Goal: Task Accomplishment & Management: Use online tool/utility

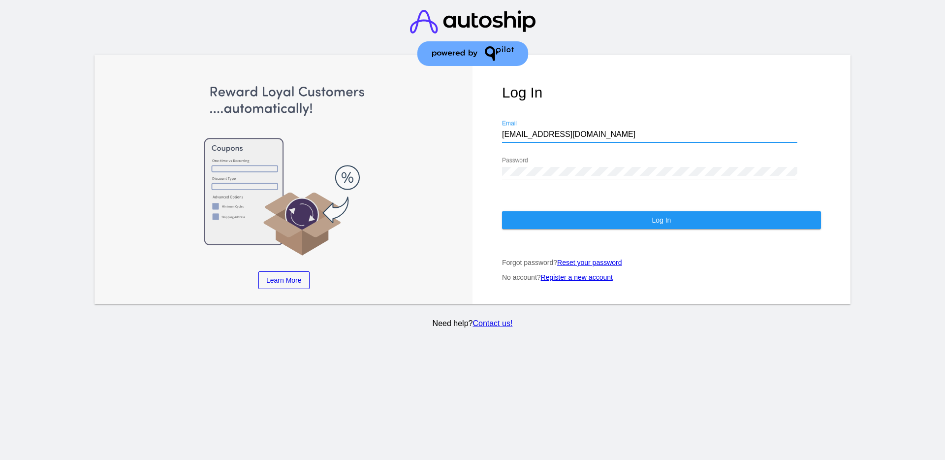
drag, startPoint x: 601, startPoint y: 137, endPoint x: 502, endPoint y: 139, distance: 99.0
click at [502, 139] on div "[EMAIL_ADDRESS][DOMAIN_NAME] Email" at bounding box center [649, 131] width 295 height 22
paste input "[EMAIL_ADDRESS][DOMAIN_NAME]"
type input "[EMAIL_ADDRESS][DOMAIN_NAME]"
click at [490, 171] on div "Log In [EMAIL_ADDRESS][DOMAIN_NAME] Email Password Log In Forgot password? Rese…" at bounding box center [662, 179] width 378 height 249
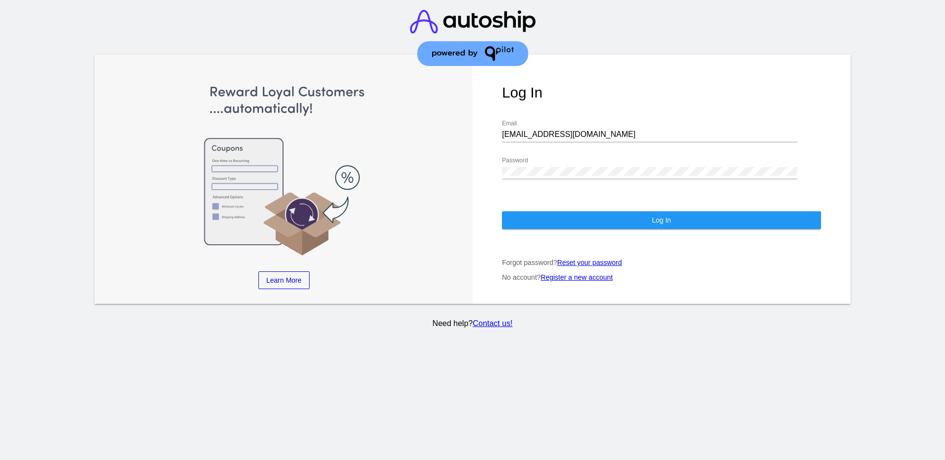
drag, startPoint x: 534, startPoint y: 166, endPoint x: 495, endPoint y: 175, distance: 40.5
click at [495, 175] on div "Log In [EMAIL_ADDRESS][DOMAIN_NAME] Email Password Log In Forgot password? Rese…" at bounding box center [662, 179] width 378 height 249
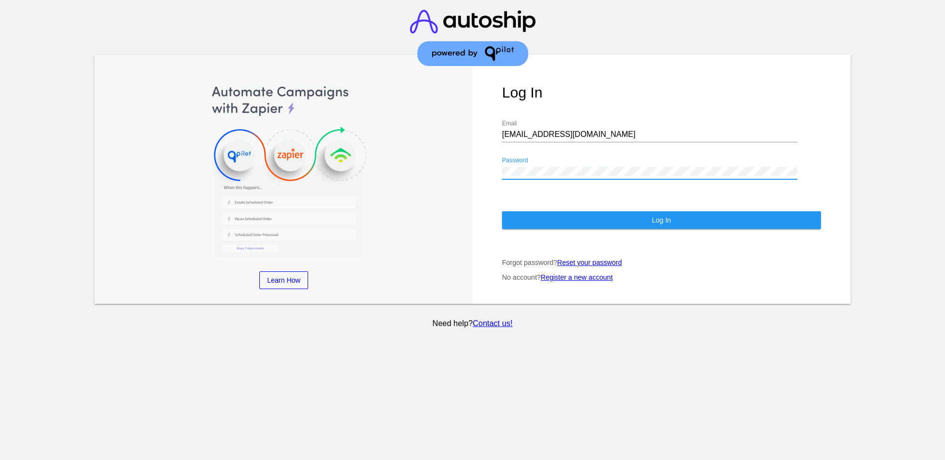
click at [569, 179] on div "Password" at bounding box center [649, 173] width 295 height 32
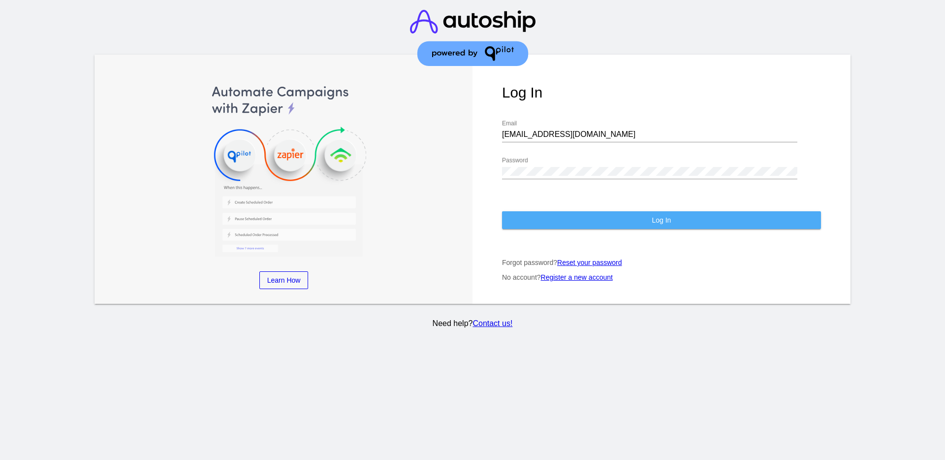
click at [747, 215] on button "Log In" at bounding box center [661, 220] width 319 height 18
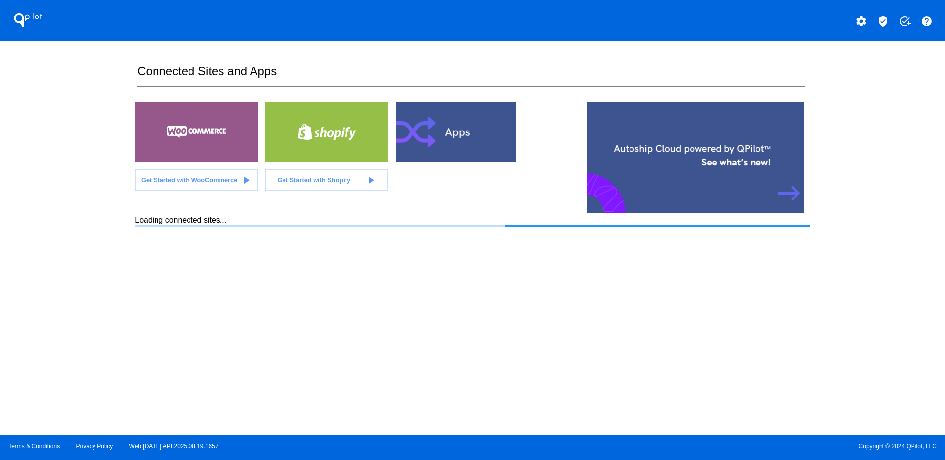
click at [887, 21] on mat-icon "verified_user" at bounding box center [883, 21] width 12 height 12
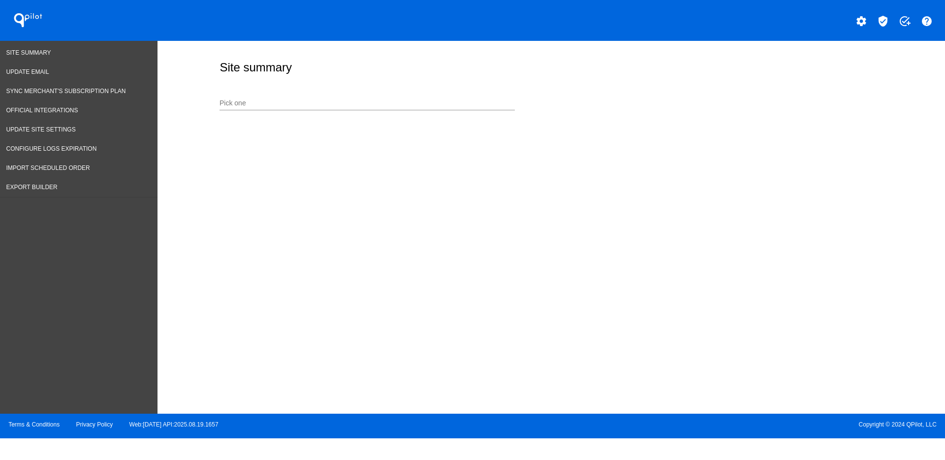
click at [357, 111] on div "Pick one" at bounding box center [367, 105] width 295 height 28
click at [365, 102] on input "Pick one" at bounding box center [367, 103] width 295 height 8
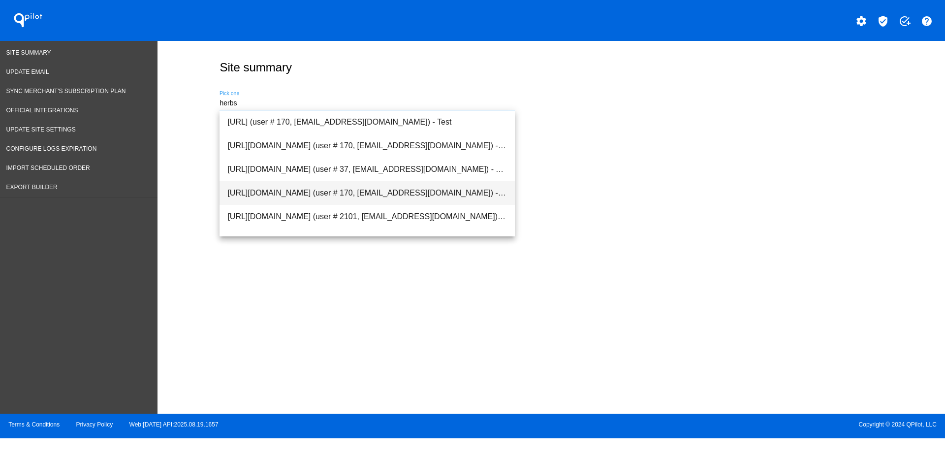
click at [435, 195] on span "[URL][DOMAIN_NAME] (user # 170, [EMAIL_ADDRESS][DOMAIN_NAME]) - Production" at bounding box center [367, 193] width 280 height 24
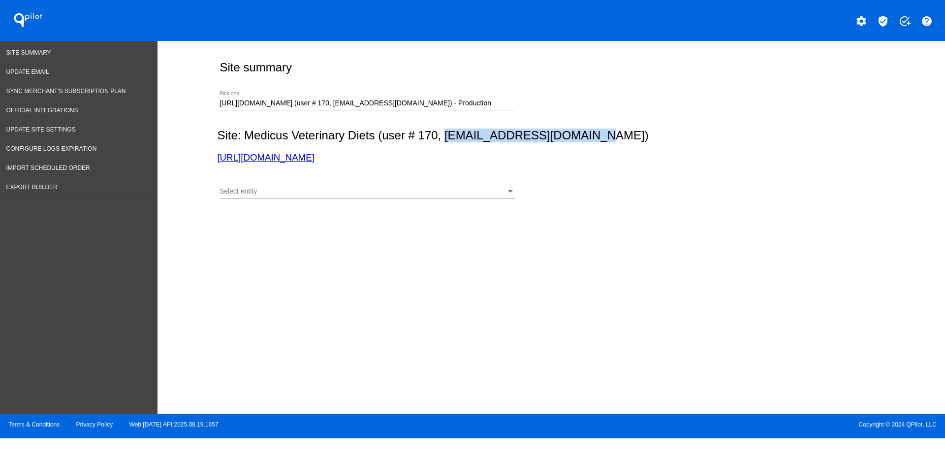
drag, startPoint x: 446, startPoint y: 140, endPoint x: 593, endPoint y: 141, distance: 147.7
click at [593, 141] on h2 "Site: Medicus Veterinary Diets (user # 170, [EMAIL_ADDRESS][DOMAIN_NAME])" at bounding box center [549, 136] width 664 height 14
copy h2 "[EMAIL_ADDRESS][DOMAIN_NAME]"
click at [515, 128] on section "Site summary [URL][DOMAIN_NAME] (user # 170, [EMAIL_ADDRESS][DOMAIN_NAME]) - Pr…" at bounding box center [549, 129] width 664 height 156
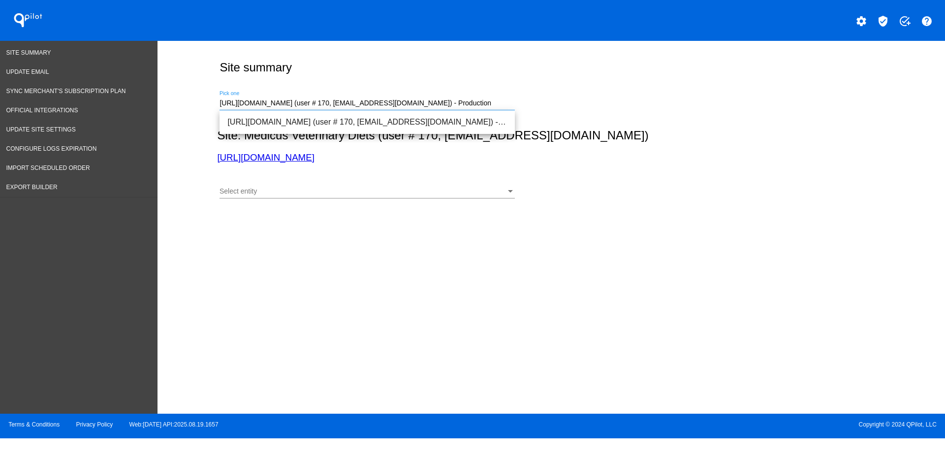
drag, startPoint x: 501, startPoint y: 104, endPoint x: 187, endPoint y: 96, distance: 314.3
click at [187, 96] on div "Site summary [URL][DOMAIN_NAME] (user # 170, [EMAIL_ADDRESS][DOMAIN_NAME]) - Pr…" at bounding box center [552, 225] width 788 height 368
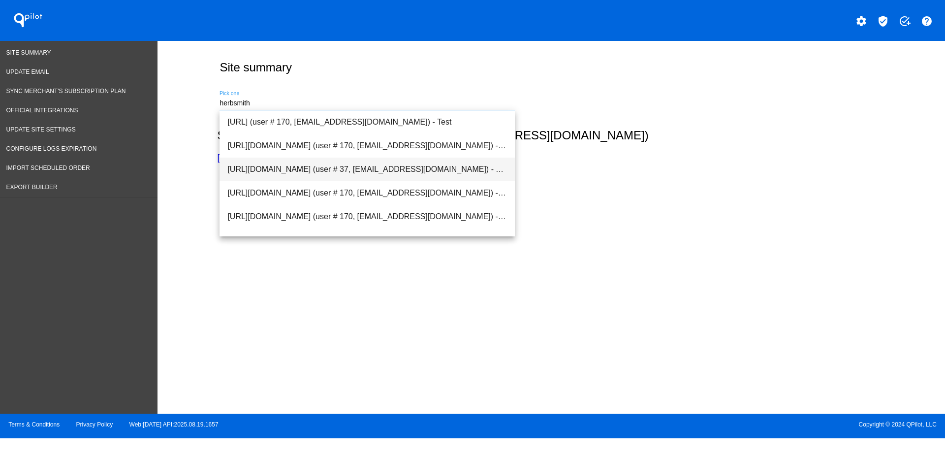
click at [450, 175] on span "[URL][DOMAIN_NAME] (user # 37, [EMAIL_ADDRESS][DOMAIN_NAME]) - Test" at bounding box center [367, 170] width 280 height 24
type input "[URL][DOMAIN_NAME] (user # 37, [EMAIL_ADDRESS][DOMAIN_NAME]) - Test"
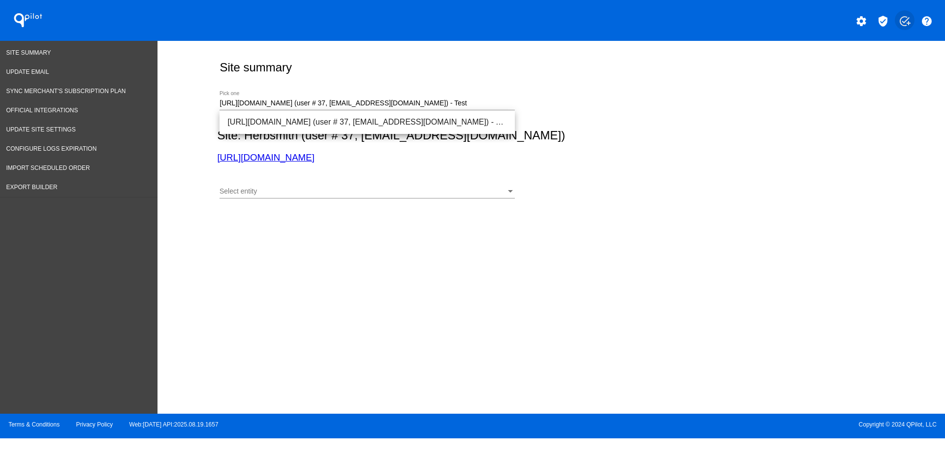
click at [904, 17] on mat-icon "add_task" at bounding box center [905, 21] width 12 height 12
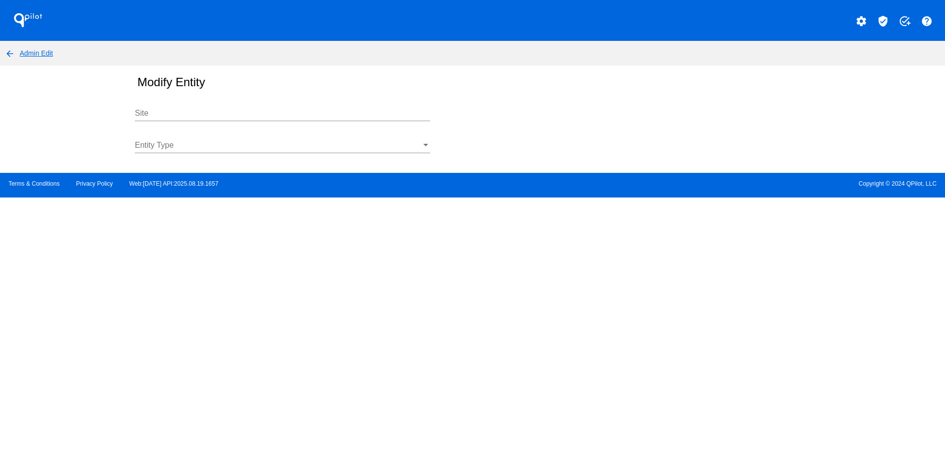
click at [8, 54] on mat-icon "arrow_back" at bounding box center [10, 54] width 12 height 12
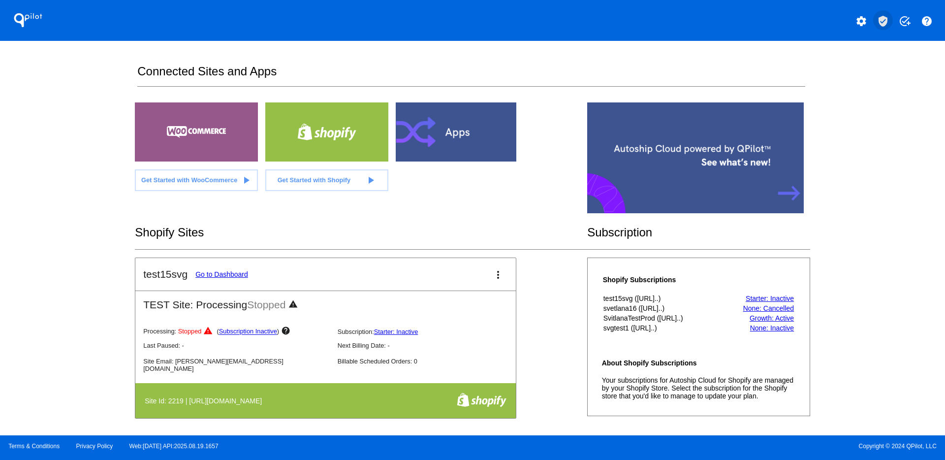
click at [887, 22] on mat-icon "verified_user" at bounding box center [883, 21] width 12 height 12
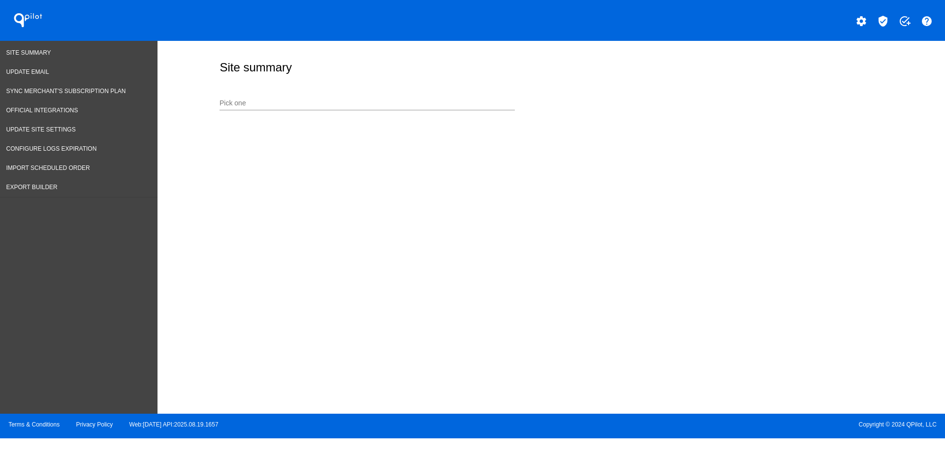
click at [401, 105] on input "Pick one" at bounding box center [367, 103] width 295 height 8
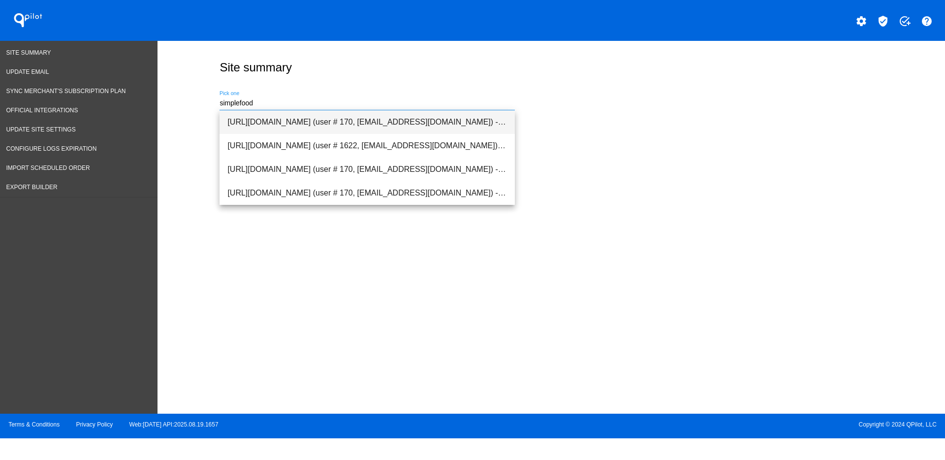
click at [404, 124] on span "[URL][DOMAIN_NAME] (user # 170, [EMAIL_ADDRESS][DOMAIN_NAME]) - Test" at bounding box center [367, 122] width 280 height 24
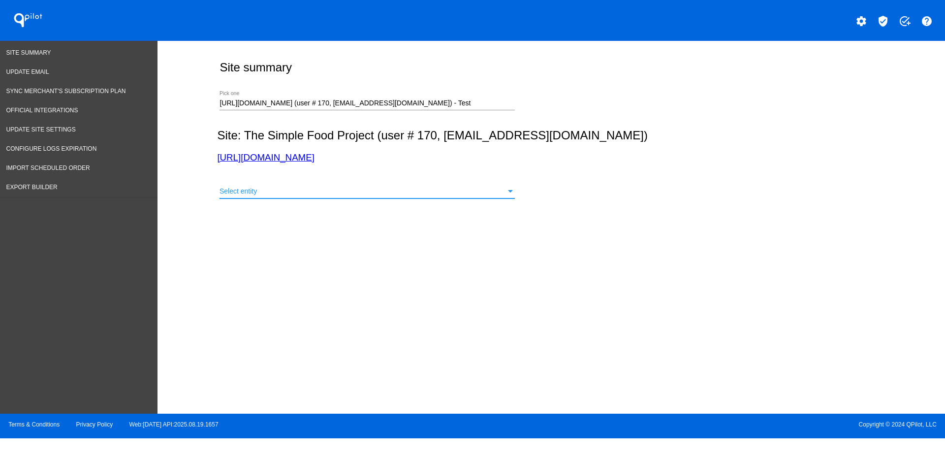
click at [418, 195] on div "Select entity" at bounding box center [363, 192] width 287 height 8
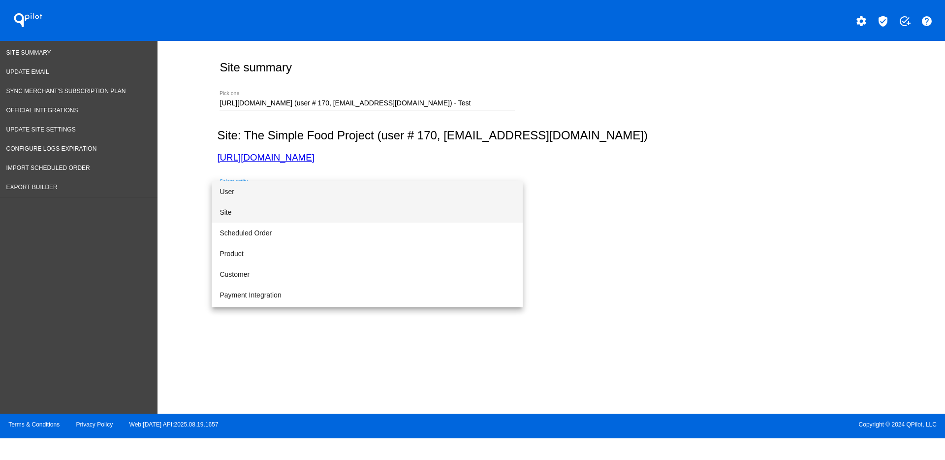
drag, startPoint x: 420, startPoint y: 209, endPoint x: 430, endPoint y: 206, distance: 10.8
click at [420, 209] on span "Site" at bounding box center [367, 212] width 295 height 21
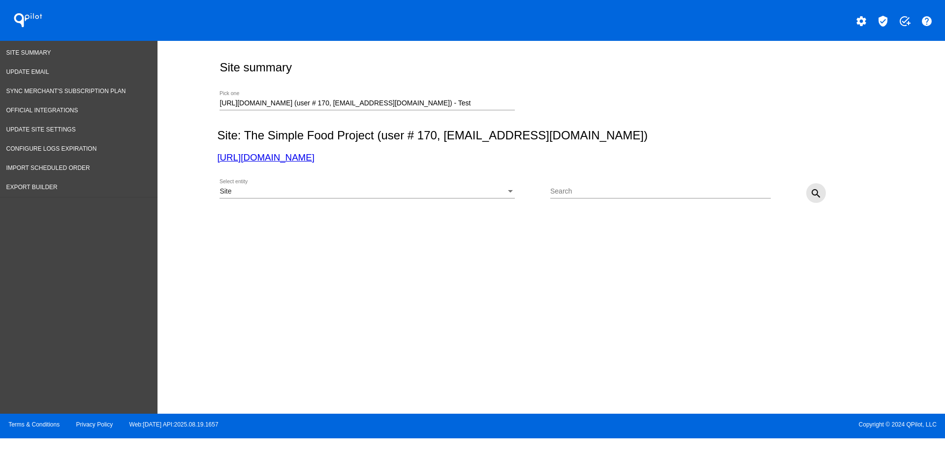
click at [816, 199] on mat-icon "search" at bounding box center [816, 194] width 12 height 12
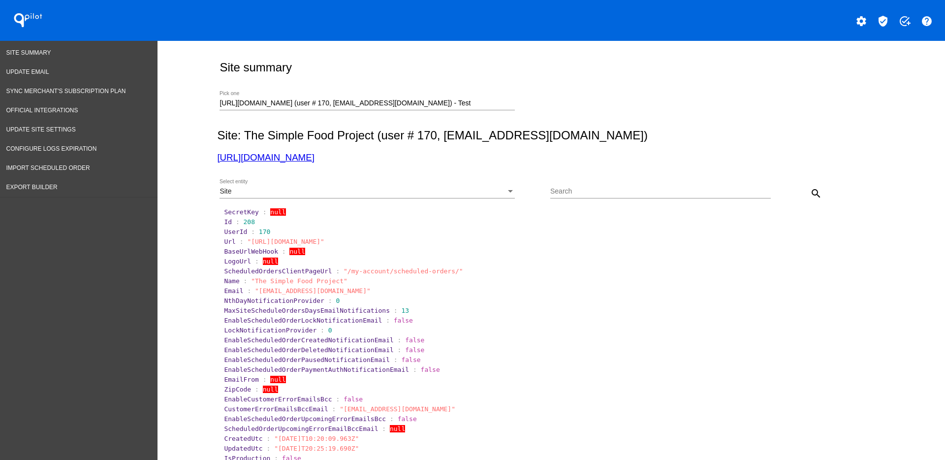
scroll to position [62, 0]
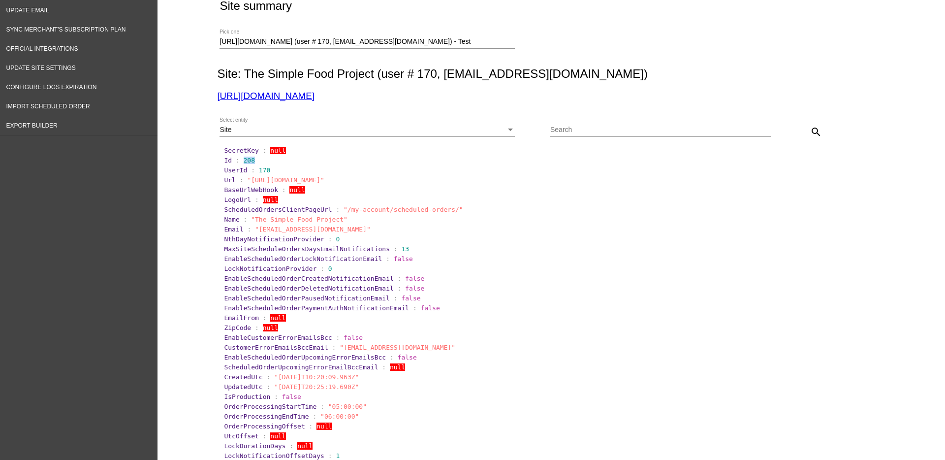
drag, startPoint x: 235, startPoint y: 160, endPoint x: 248, endPoint y: 160, distance: 12.8
click at [248, 160] on section "Id : 208" at bounding box center [552, 160] width 656 height 7
copy span "208"
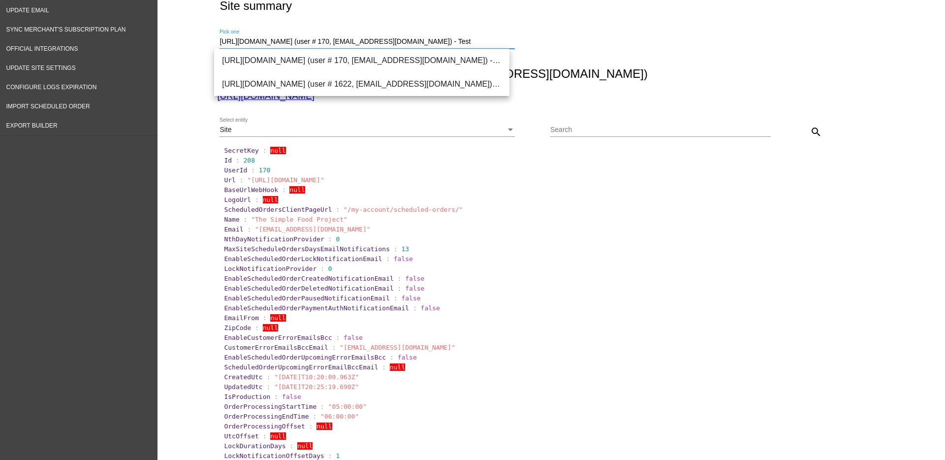
drag, startPoint x: 476, startPoint y: 44, endPoint x: 179, endPoint y: 57, distance: 297.2
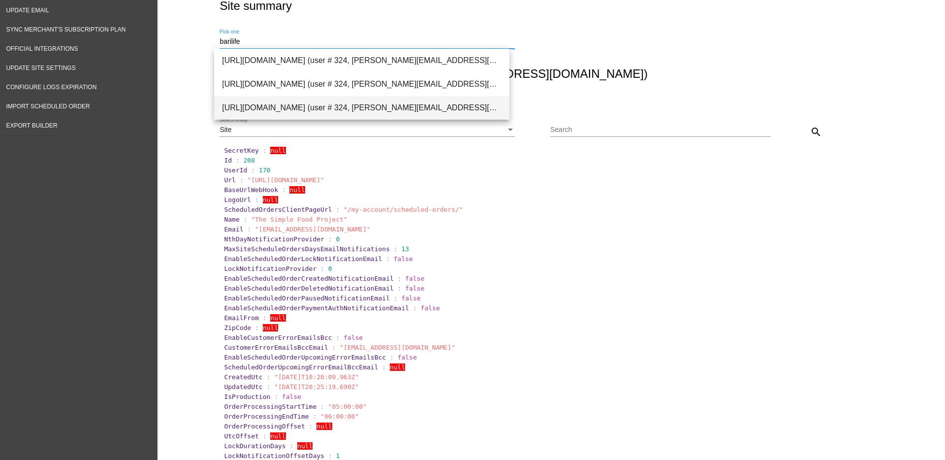
click at [390, 105] on span "[URL][DOMAIN_NAME] (user # 324, [PERSON_NAME][EMAIL_ADDRESS][DOMAIN_NAME]) - Pr…" at bounding box center [362, 108] width 280 height 24
type input "[URL][DOMAIN_NAME] (user # 324, [PERSON_NAME][EMAIL_ADDRESS][DOMAIN_NAME]) - Pr…"
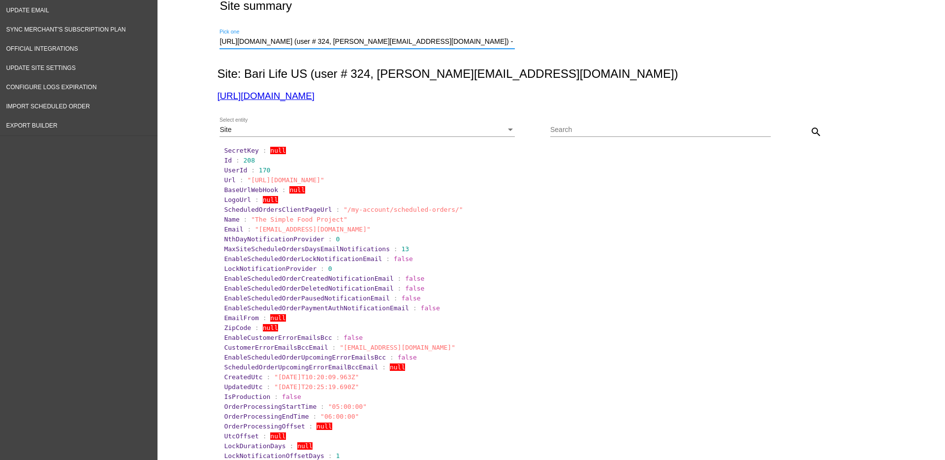
click at [815, 131] on mat-icon "search" at bounding box center [816, 132] width 12 height 12
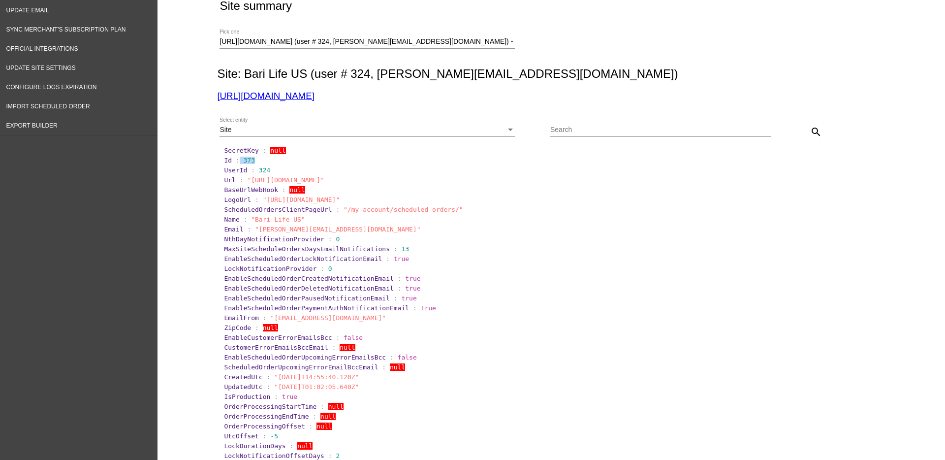
drag, startPoint x: 233, startPoint y: 159, endPoint x: 253, endPoint y: 147, distance: 22.8
click at [256, 158] on section "Id : 373" at bounding box center [552, 160] width 656 height 7
